Goal: Task Accomplishment & Management: Use online tool/utility

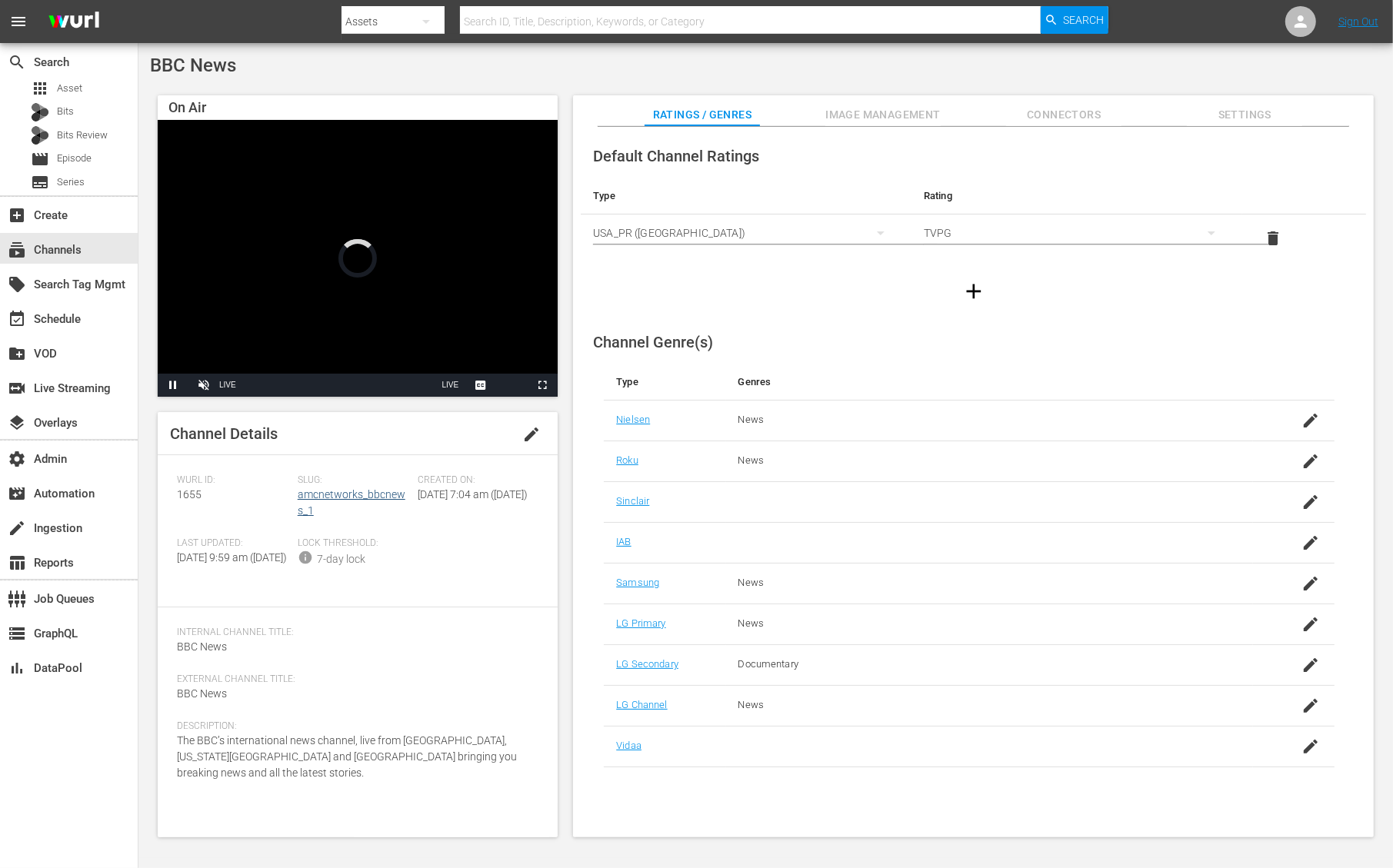
click at [367, 443] on div "Channel Details edit" at bounding box center [357, 434] width 400 height 43
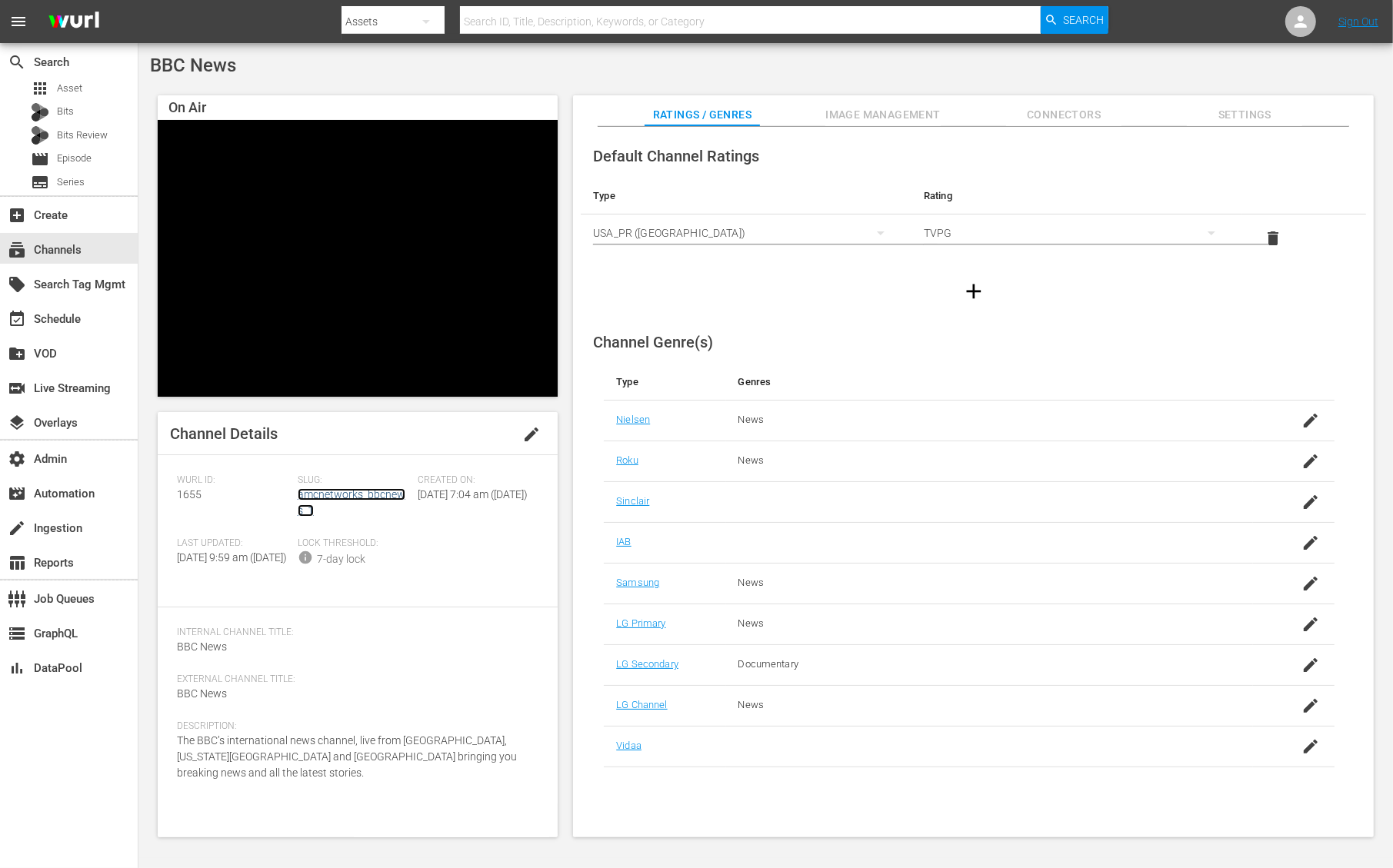
click at [362, 489] on link "amcnetworks_bbcnews_1" at bounding box center [351, 502] width 108 height 28
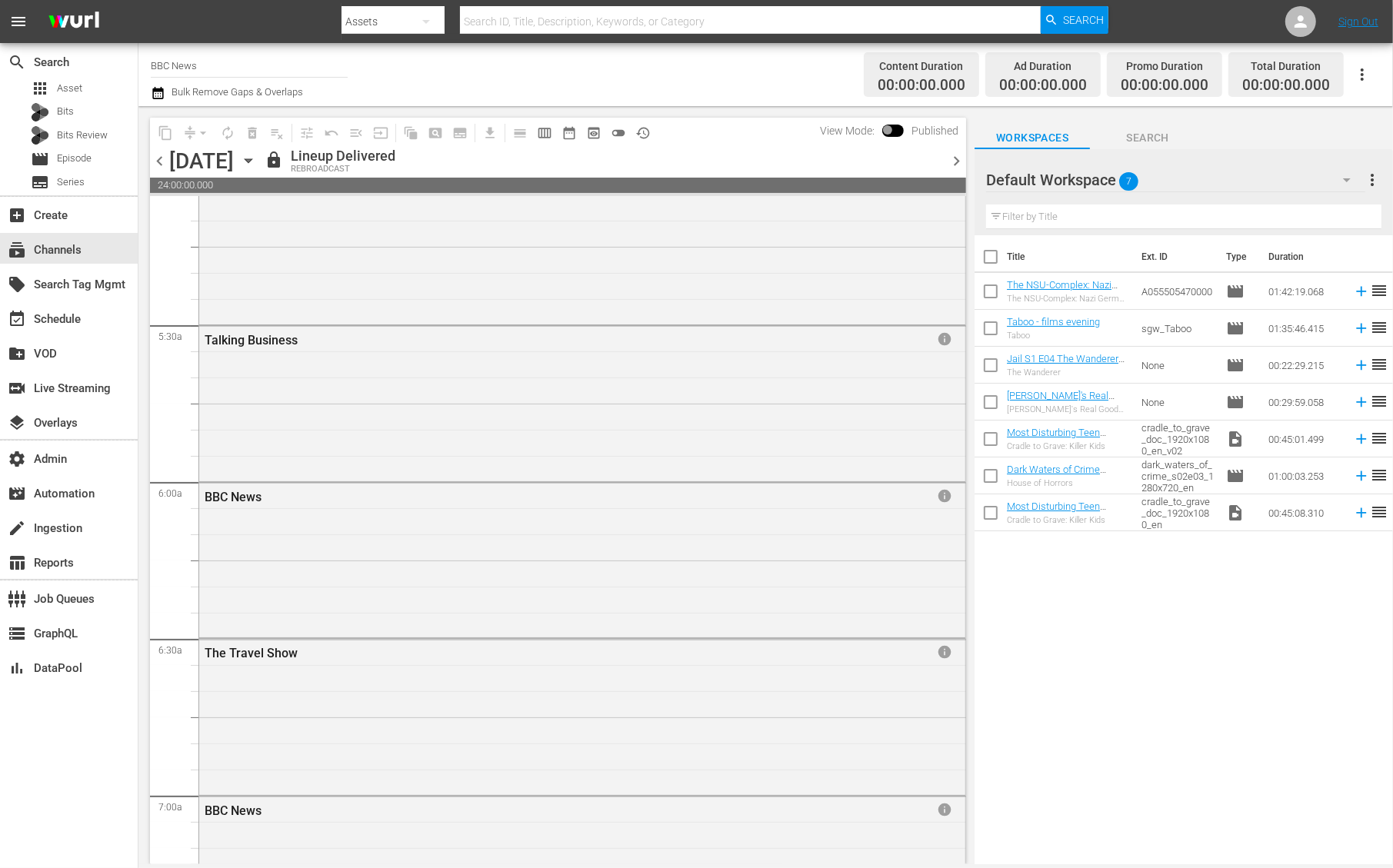
scroll to position [1604, 0]
click at [955, 160] on span "chevron_right" at bounding box center [956, 161] width 19 height 19
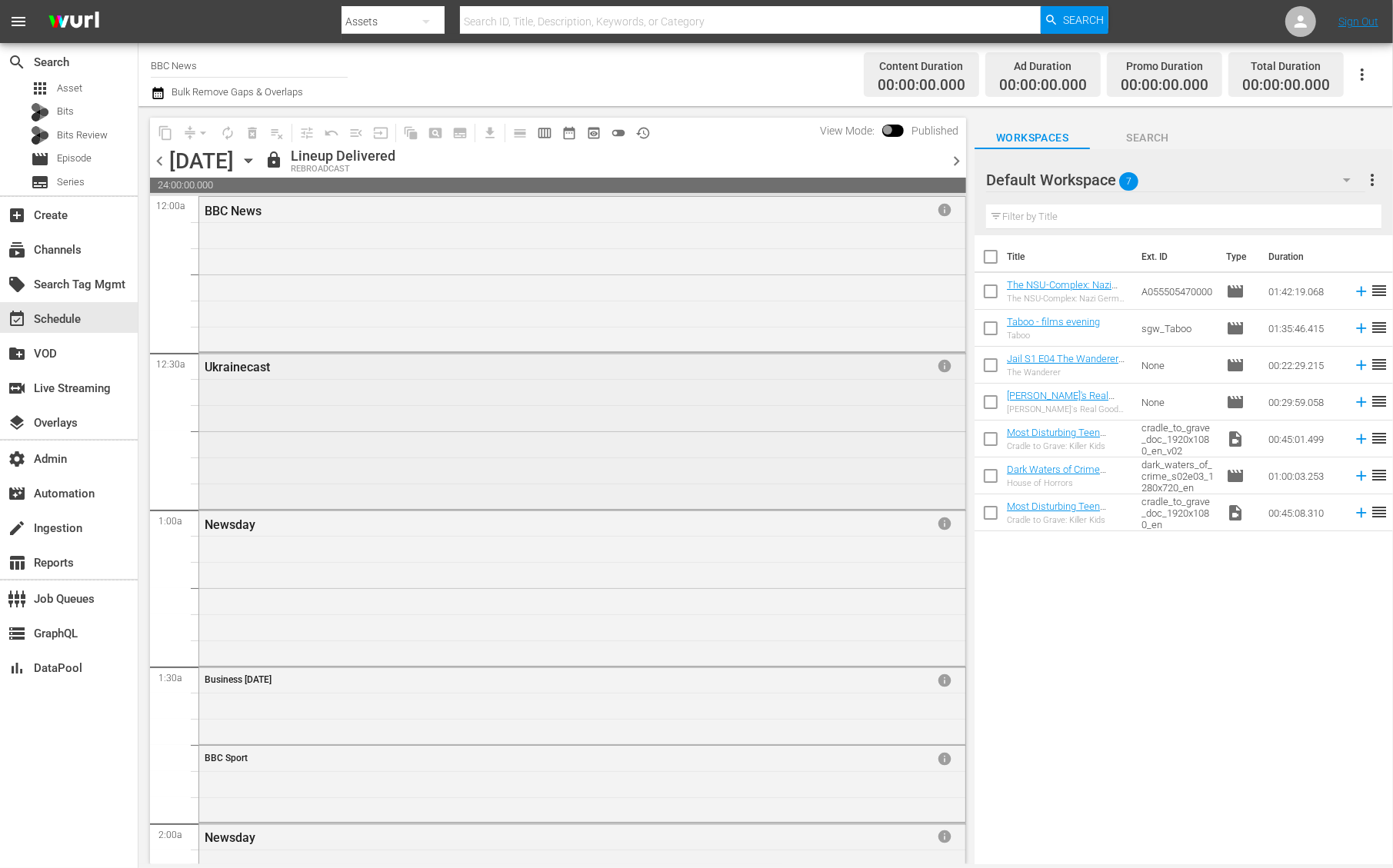
click at [423, 414] on div "Ukrainecast info" at bounding box center [582, 429] width 766 height 152
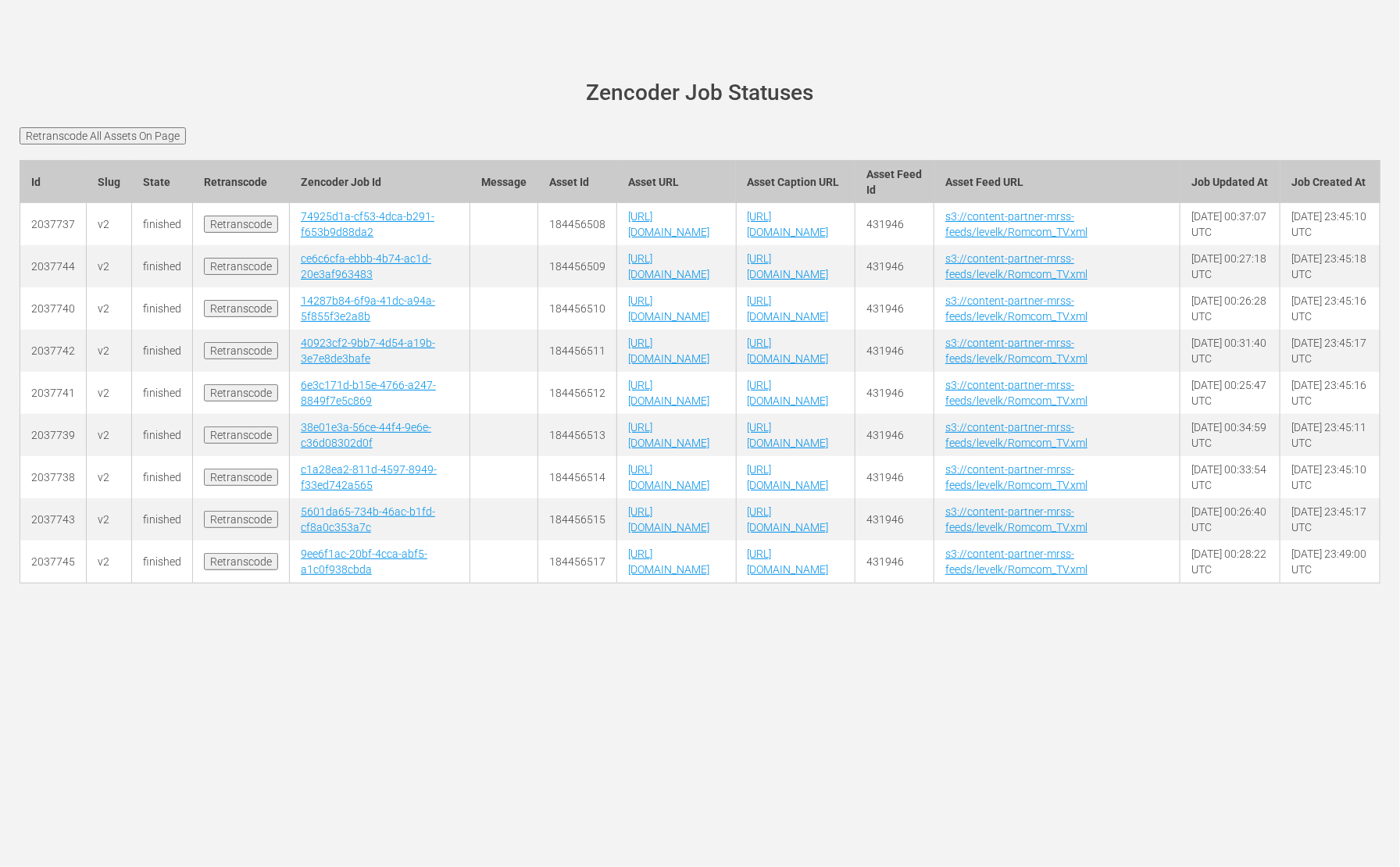
scroll to position [67, 0]
click at [538, 203] on td "184456508" at bounding box center [578, 224] width 79 height 42
copy td "184456508"
click at [538, 259] on td "184456509" at bounding box center [578, 266] width 79 height 42
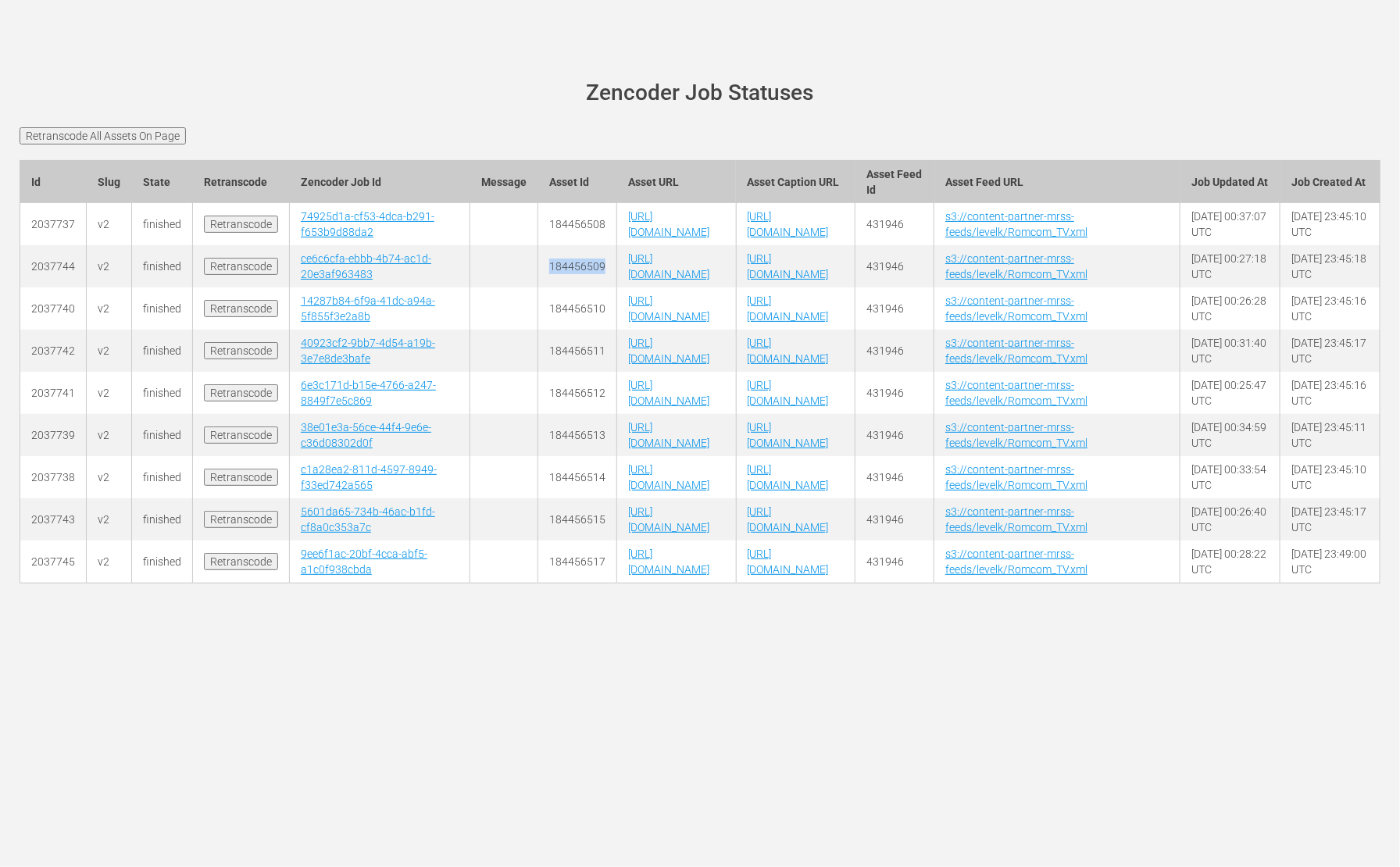
click at [538, 259] on td "184456509" at bounding box center [578, 266] width 79 height 42
copy td "184456509"
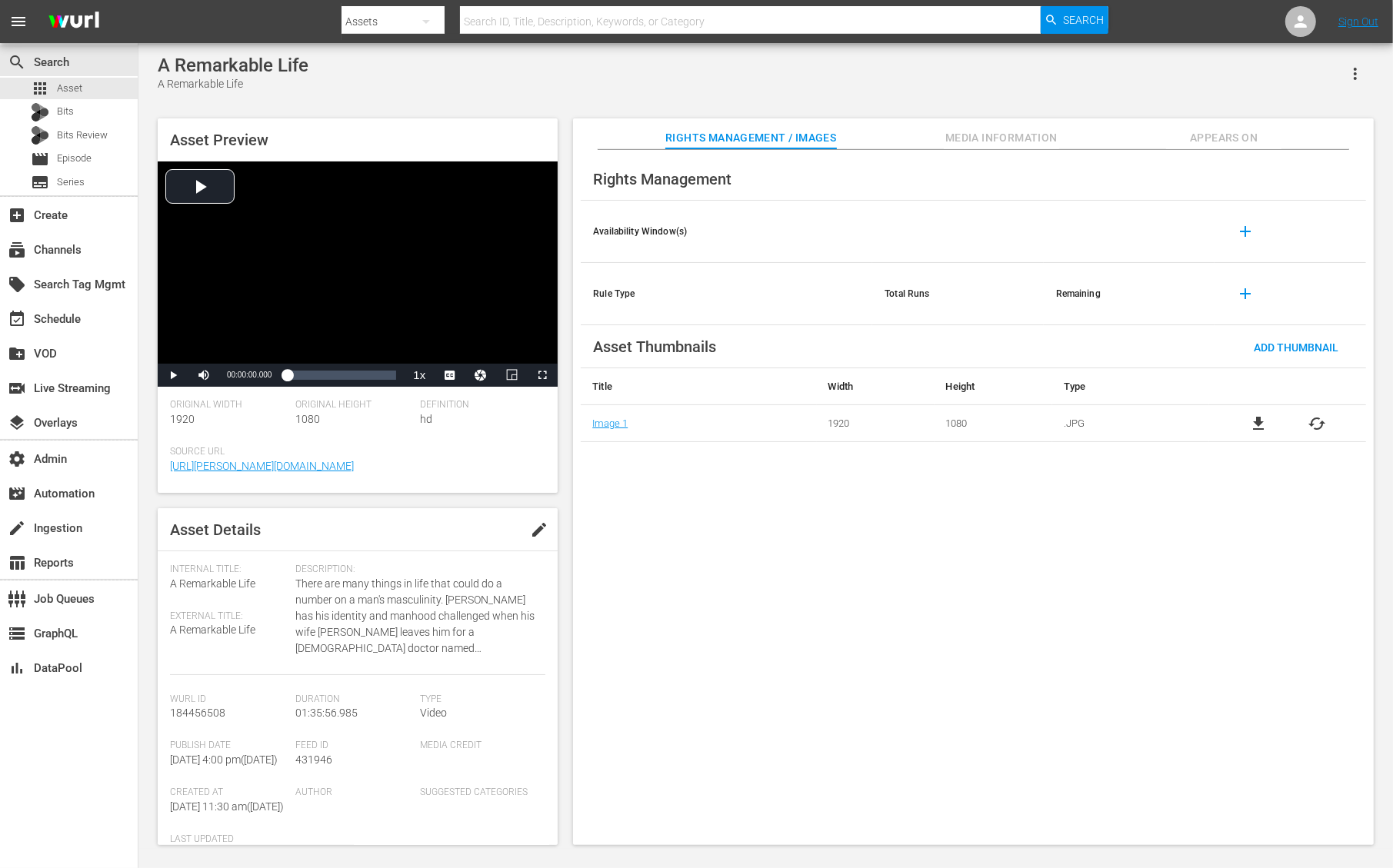
click at [1351, 46] on div "A Remarkable Life A Remarkable Life Asset Preview Video Player is loading. Play…" at bounding box center [765, 446] width 1254 height 806
click at [1351, 76] on icon "button" at bounding box center [1354, 73] width 18 height 18
click at [1245, 116] on div "Segmentation Clips" at bounding box center [1287, 116] width 148 height 37
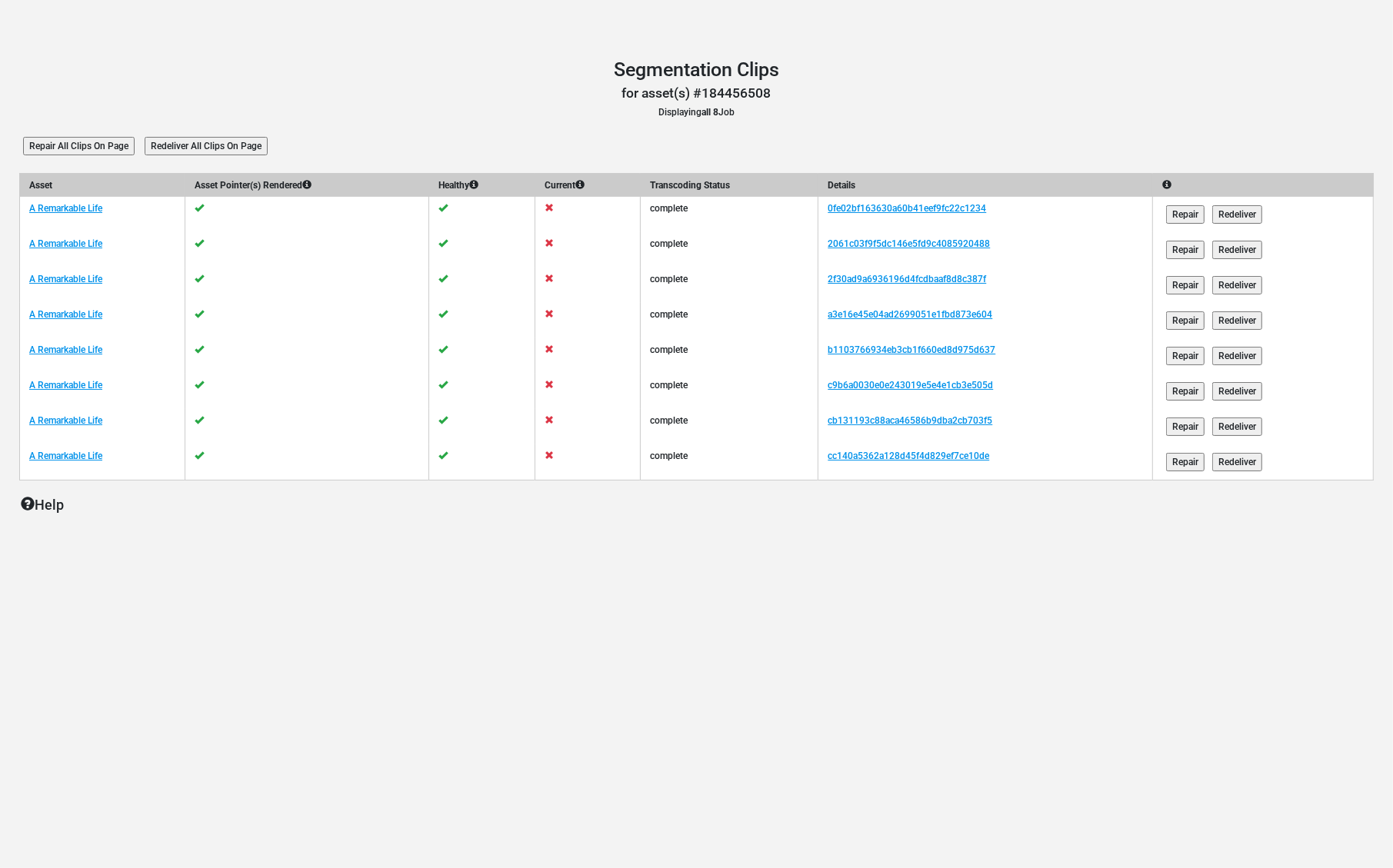
click at [217, 149] on input "Redeliver All Clips On Page" at bounding box center [206, 146] width 123 height 18
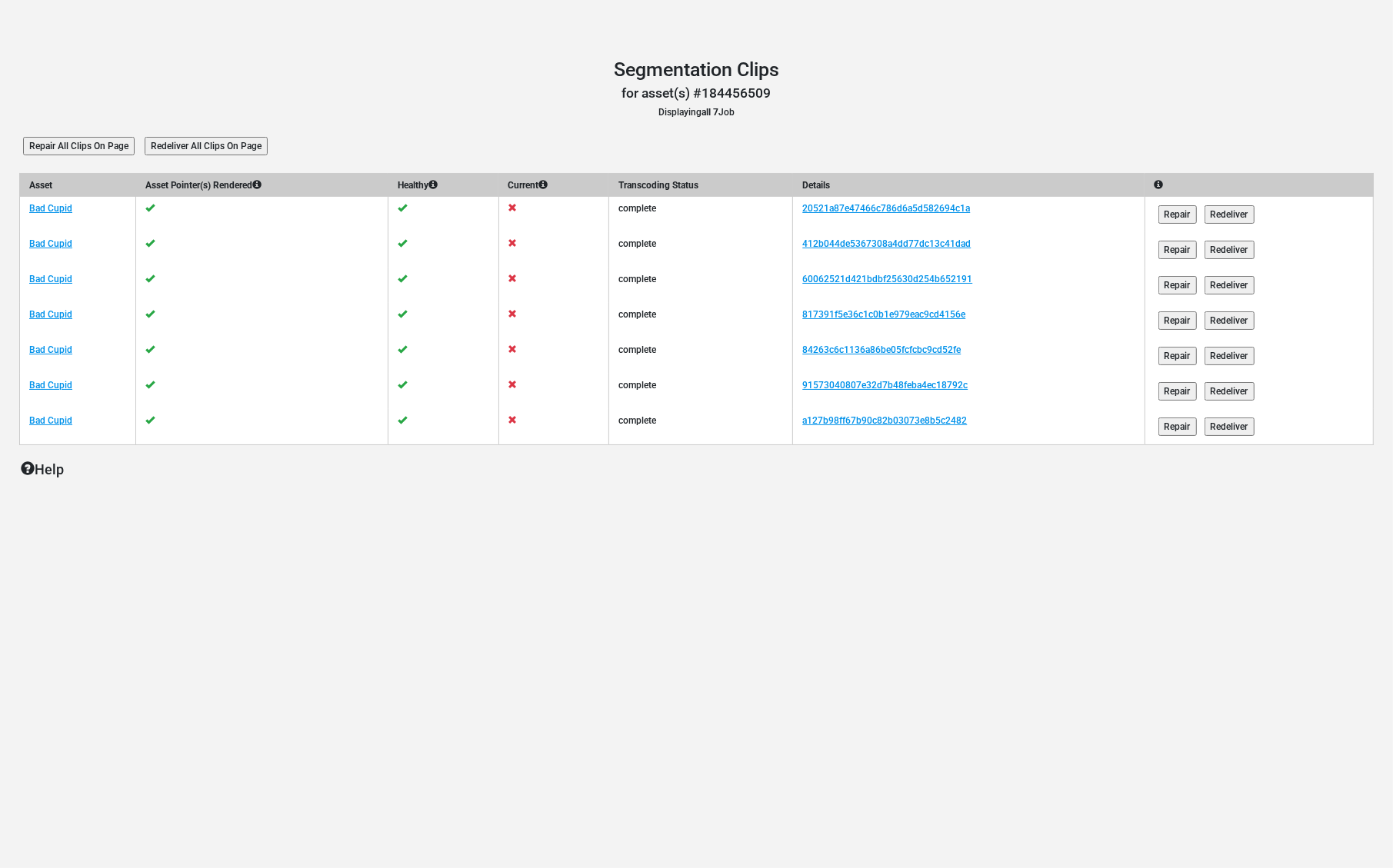
click at [212, 148] on input "Redeliver All Clips On Page" at bounding box center [206, 146] width 123 height 18
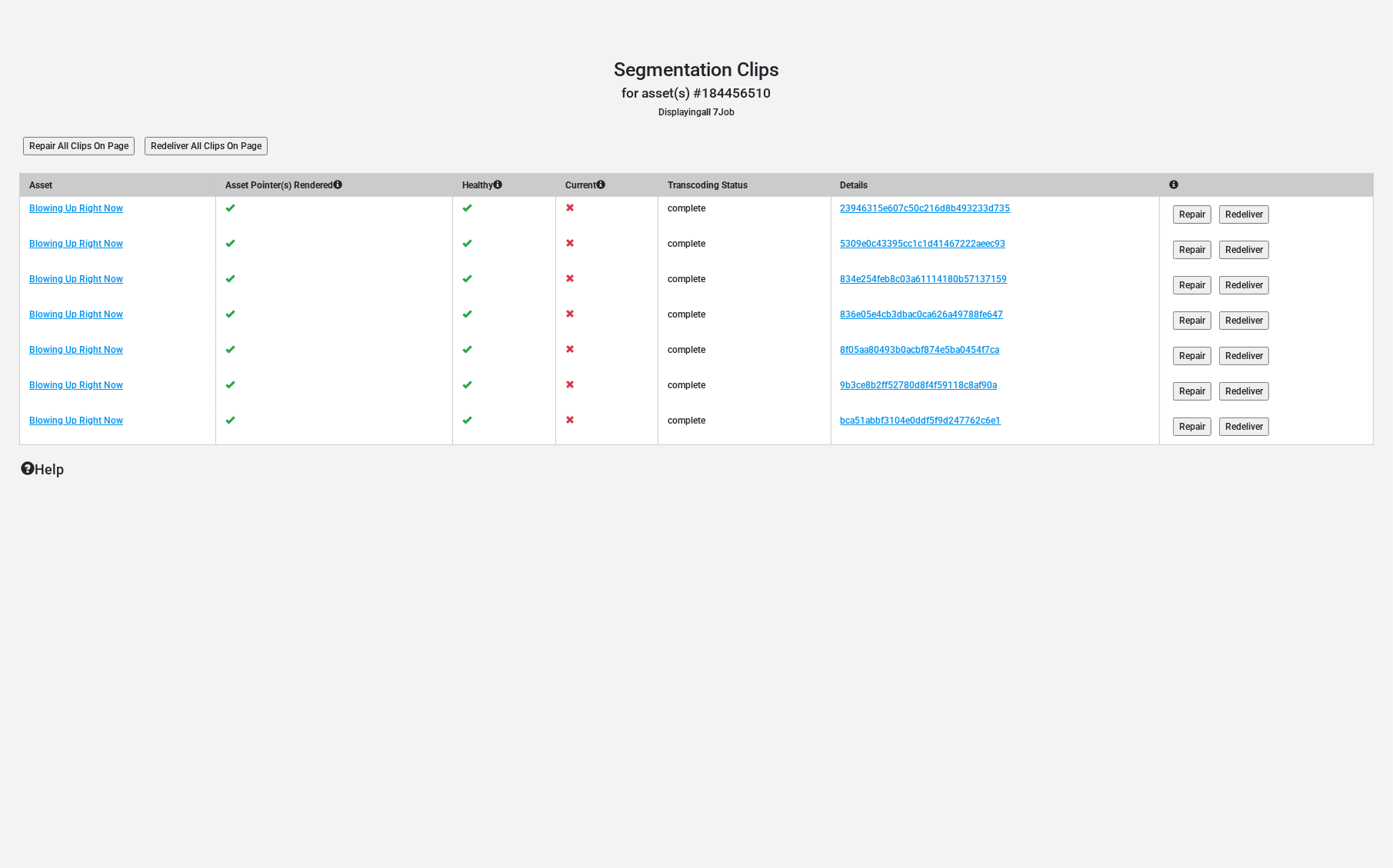
click at [235, 208] on td at bounding box center [334, 214] width 236 height 35
click at [222, 146] on input "Redeliver All Clips On Page" at bounding box center [206, 146] width 123 height 18
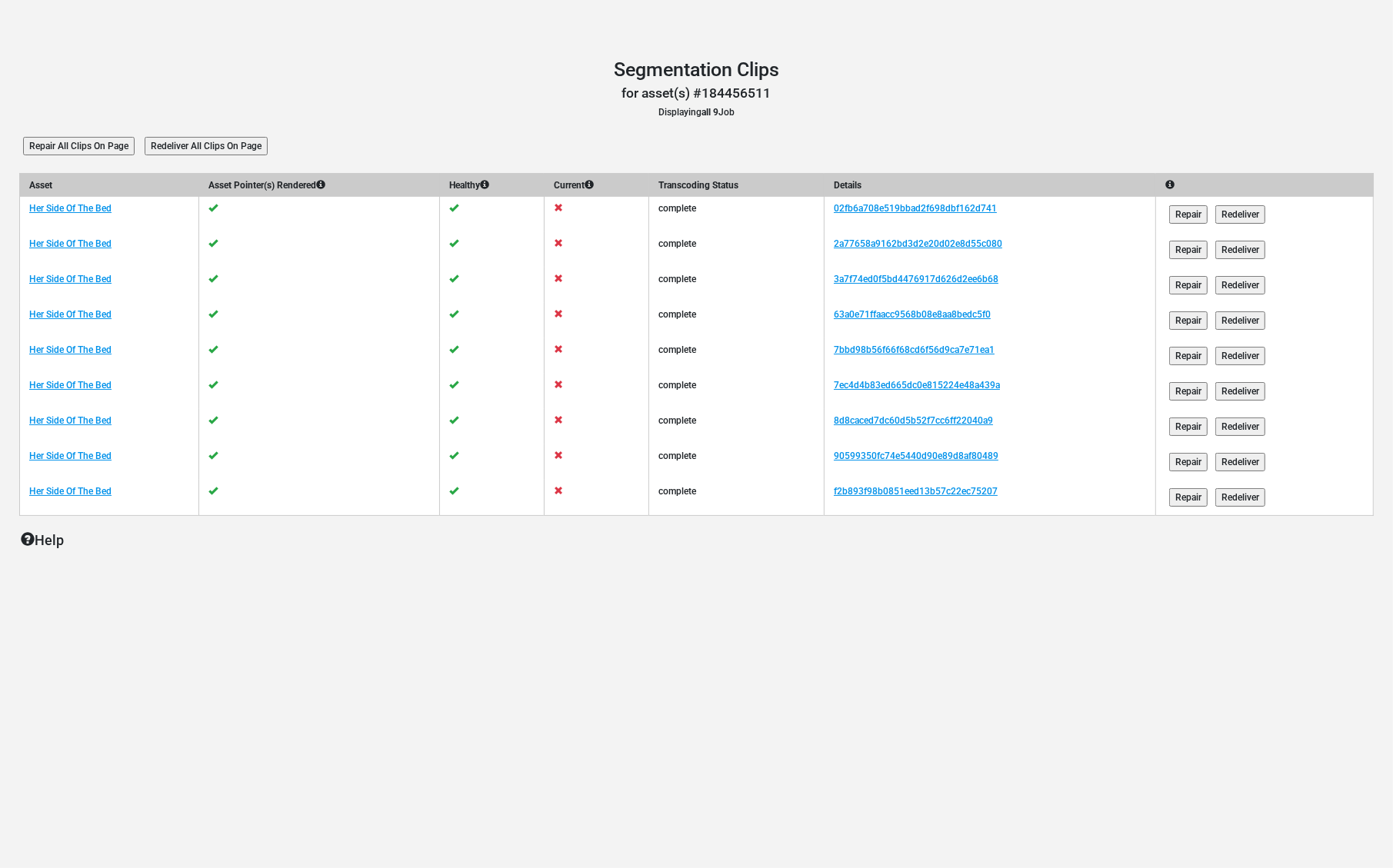
click at [249, 151] on input "Redeliver All Clips On Page" at bounding box center [206, 146] width 123 height 18
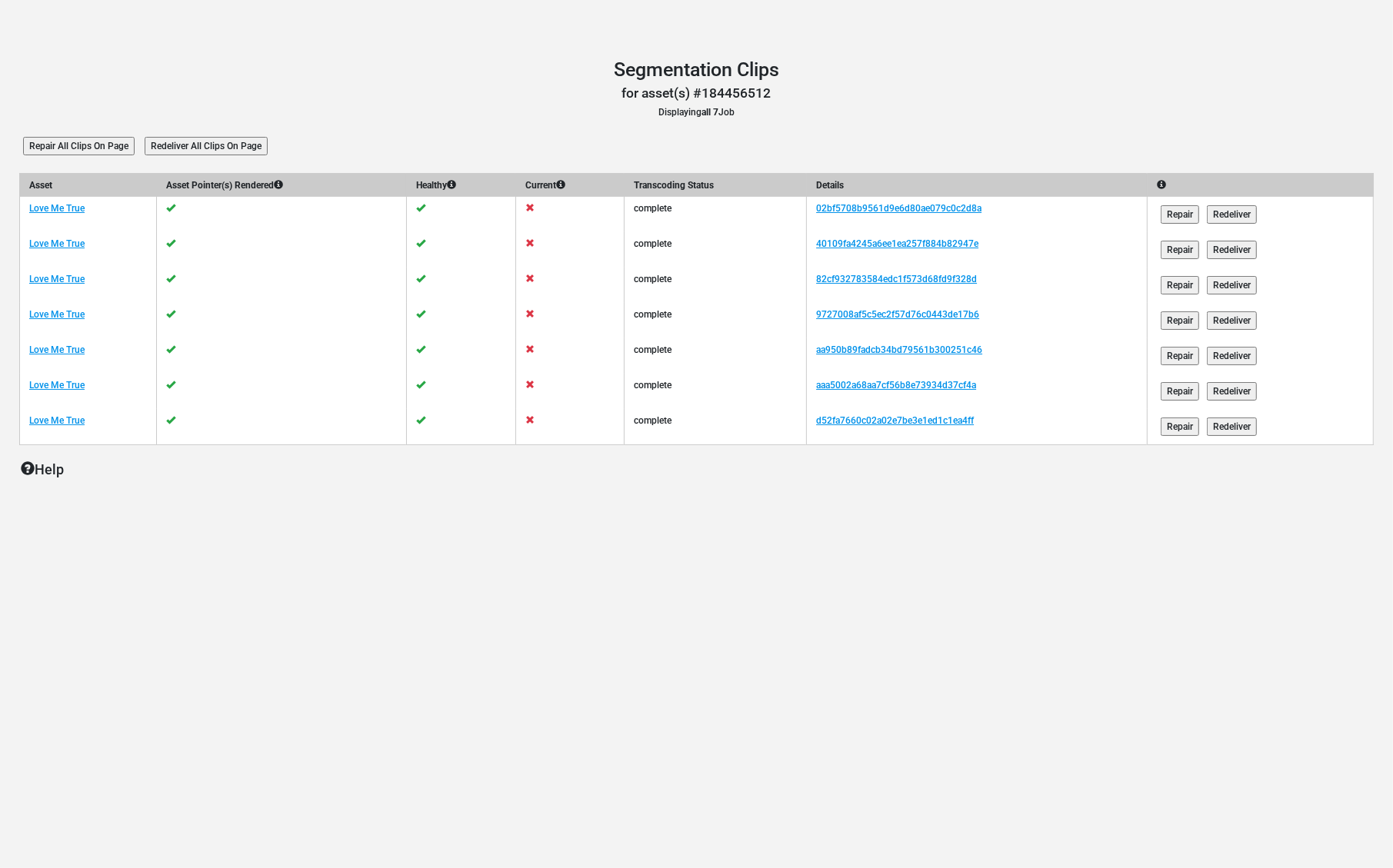
click at [225, 142] on input "Redeliver All Clips On Page" at bounding box center [206, 146] width 123 height 18
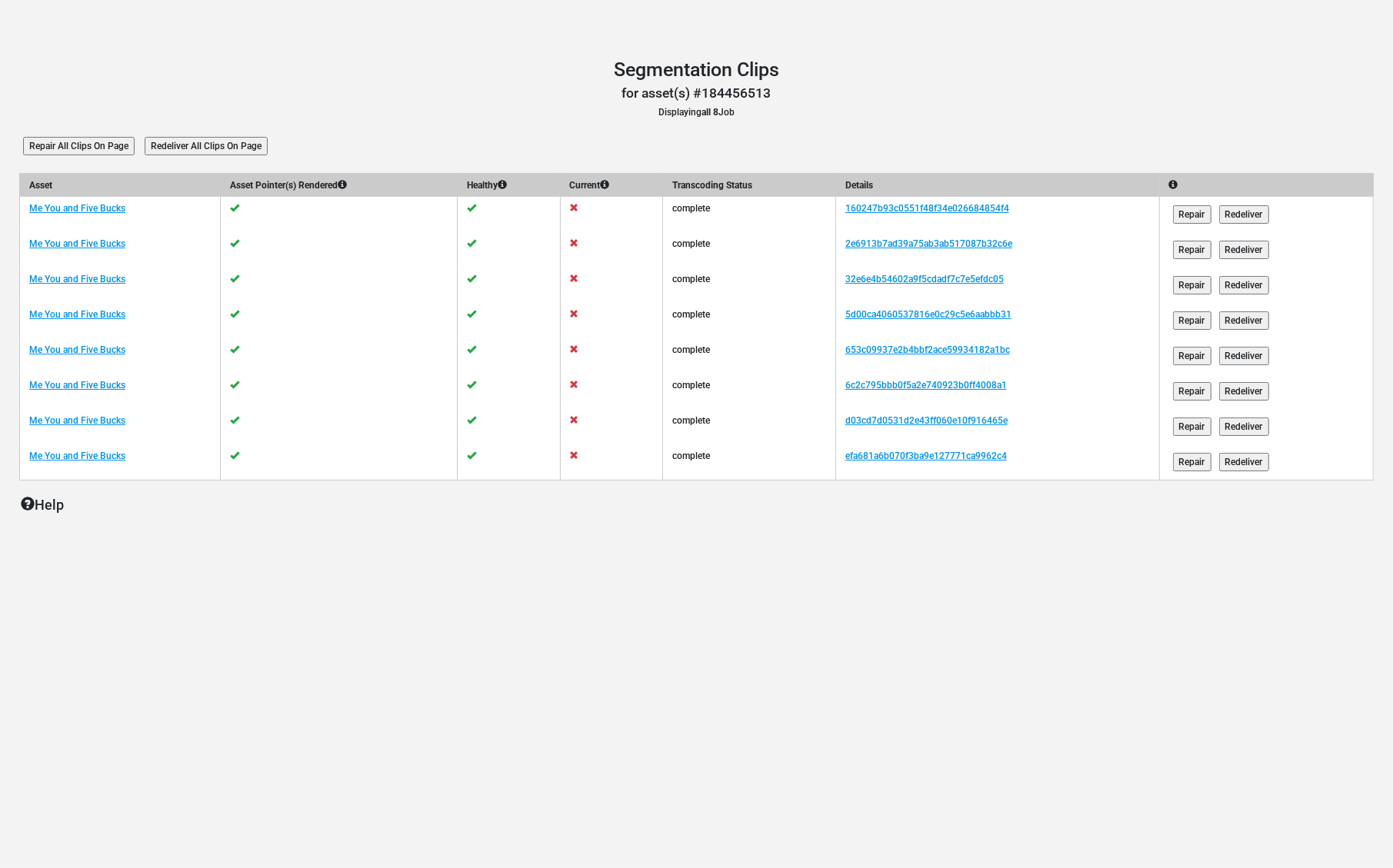
click at [213, 145] on input "Redeliver All Clips On Page" at bounding box center [206, 146] width 123 height 18
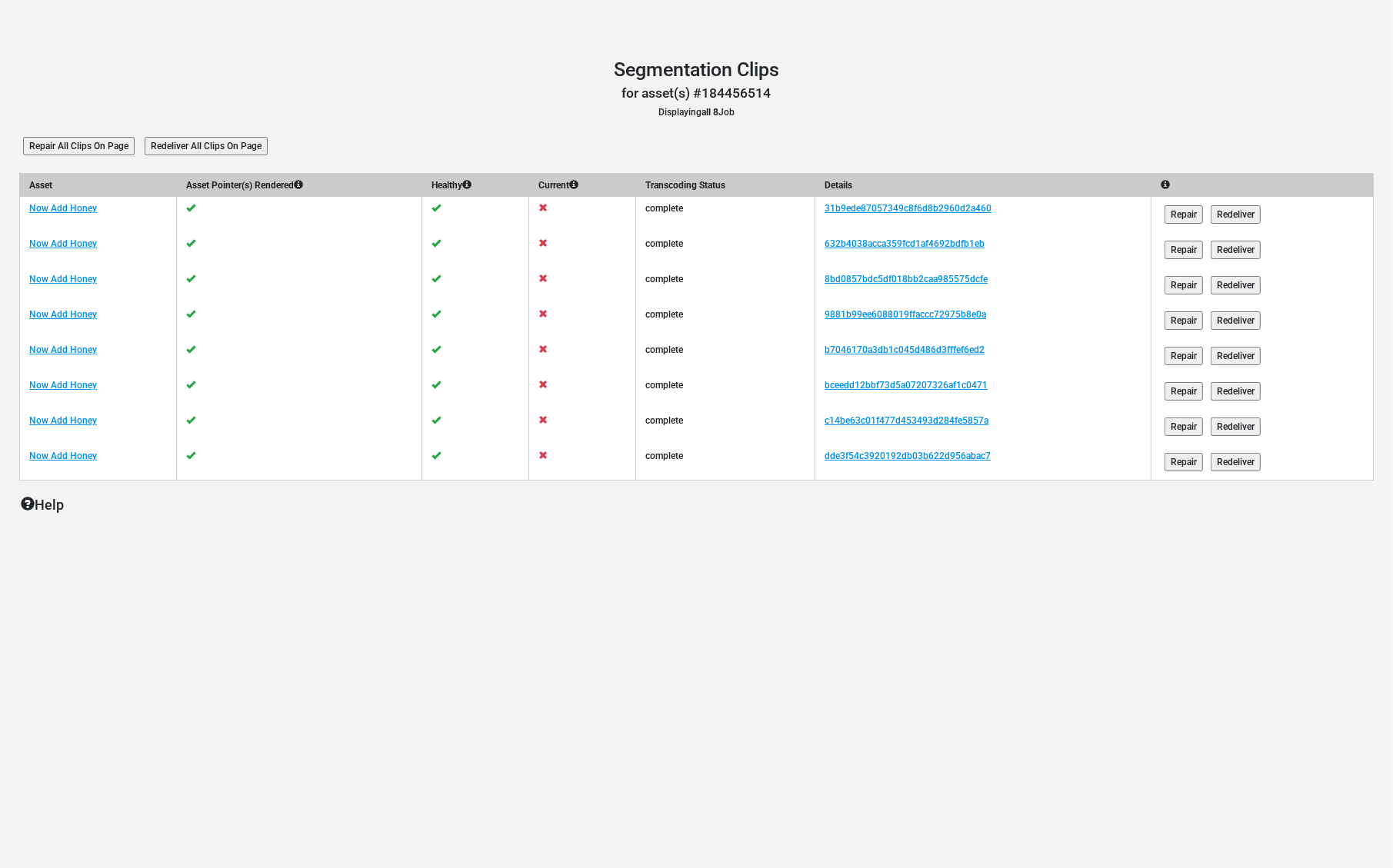
click at [215, 142] on input "Redeliver All Clips On Page" at bounding box center [206, 146] width 123 height 18
click at [237, 146] on input "Redeliver All Clips On Page" at bounding box center [206, 146] width 123 height 18
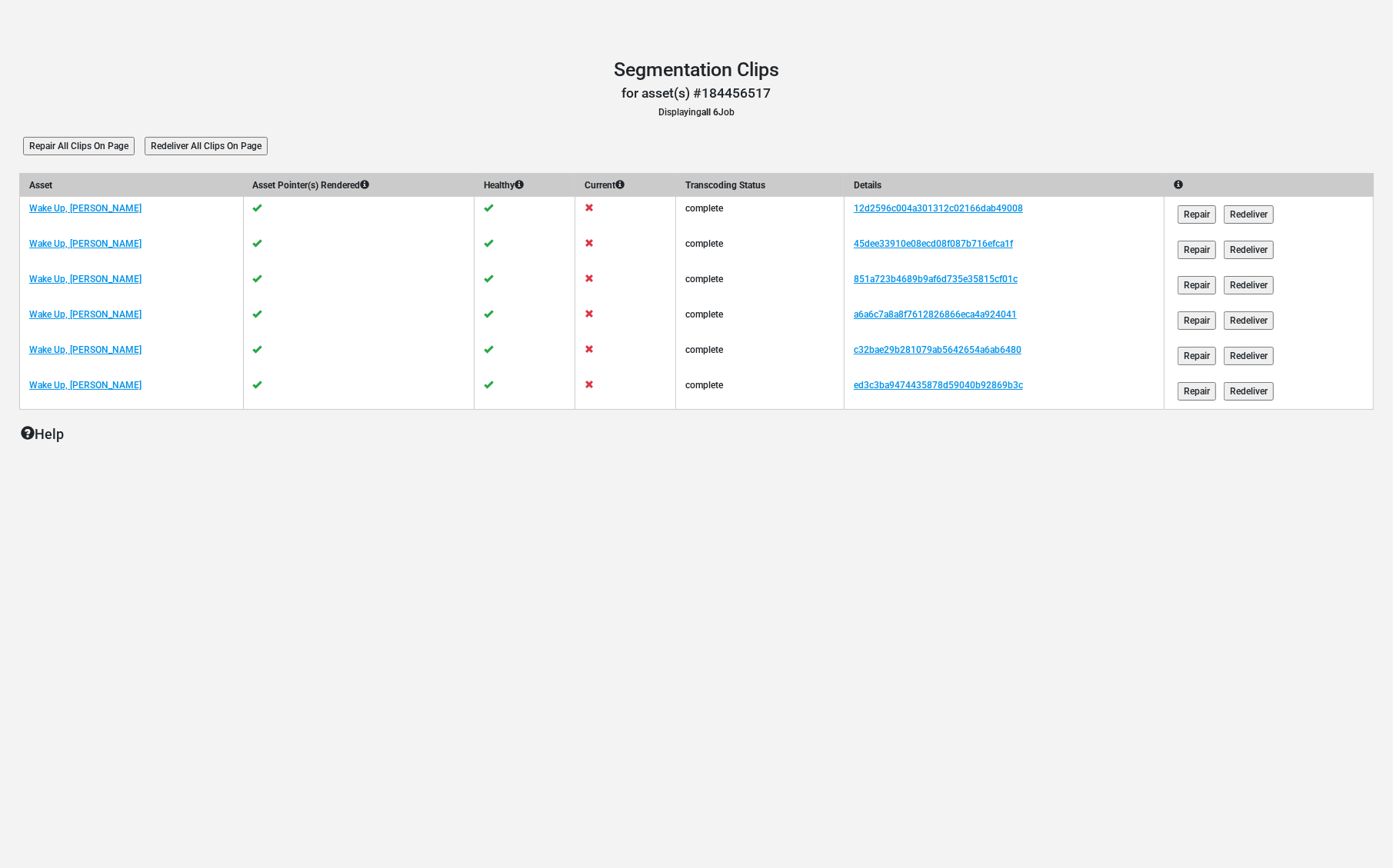
click at [248, 142] on input "Redeliver All Clips On Page" at bounding box center [206, 146] width 123 height 18
